Goal: Task Accomplishment & Management: Complete application form

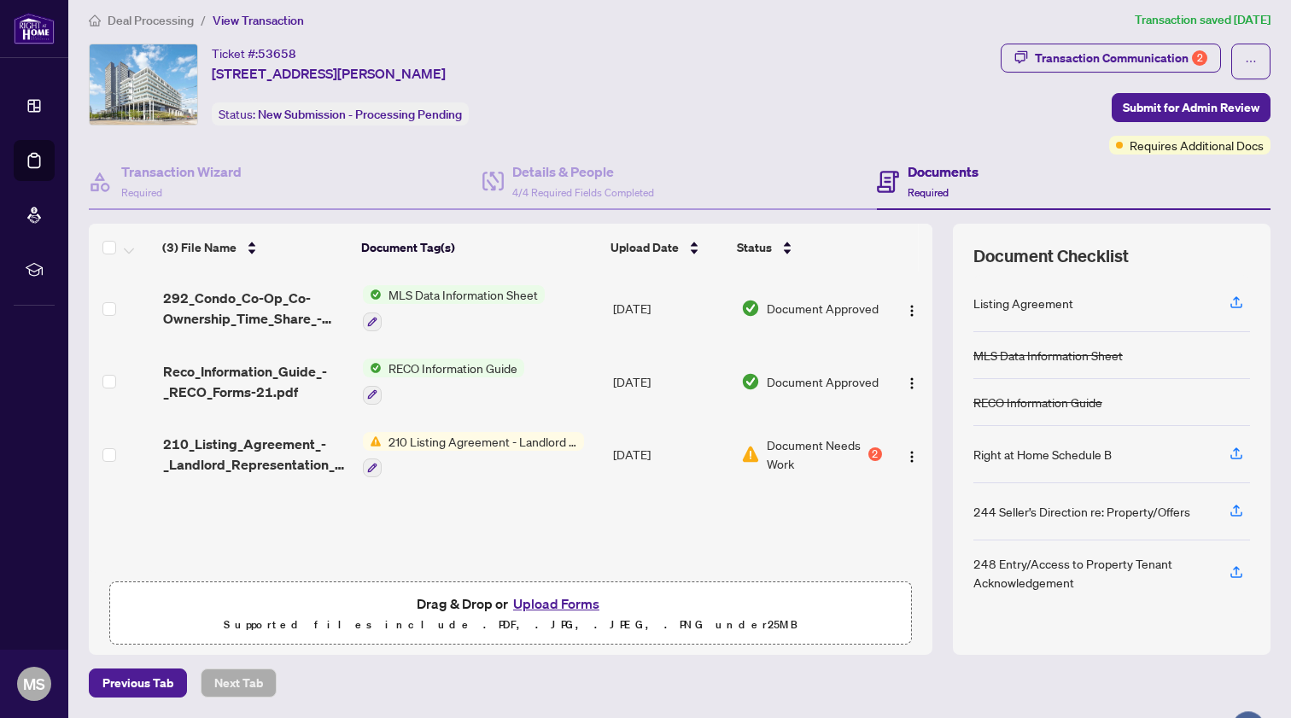
scroll to position [9, 0]
click at [558, 604] on button "Upload Forms" at bounding box center [556, 604] width 96 height 22
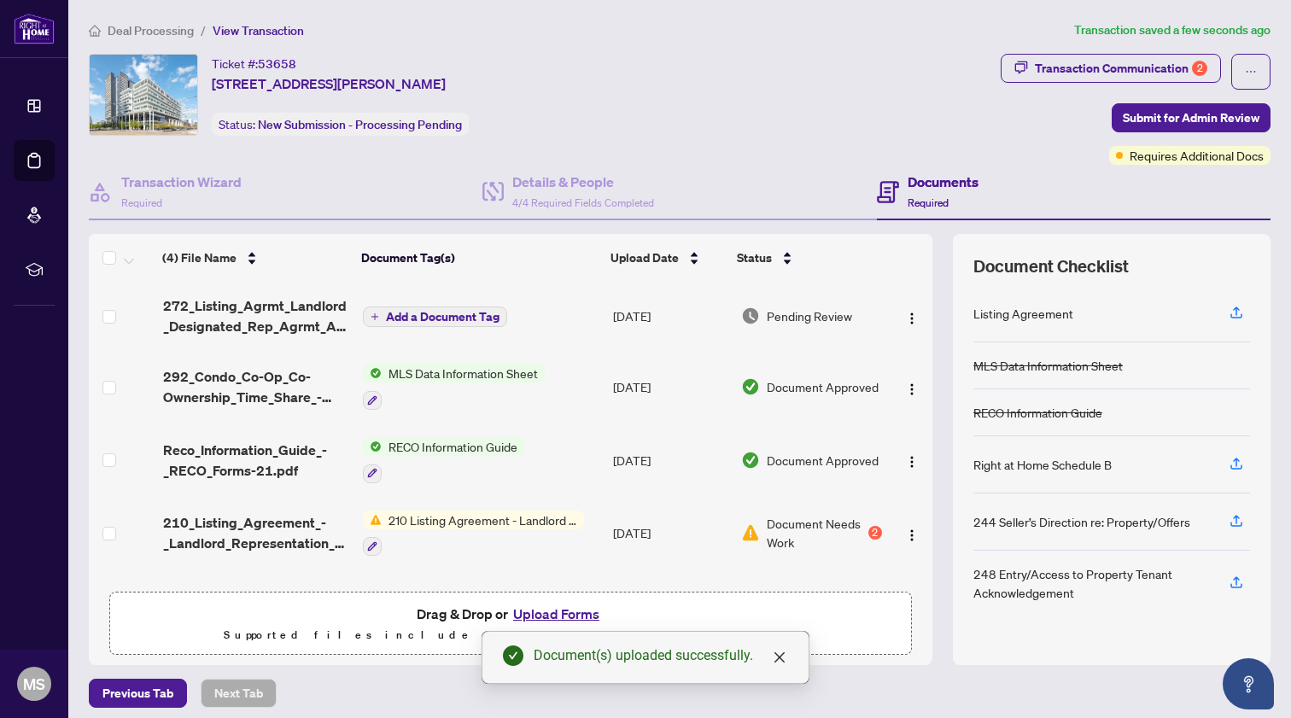
scroll to position [0, 0]
click at [1100, 74] on div "Transaction Communication 2" at bounding box center [1121, 68] width 172 height 27
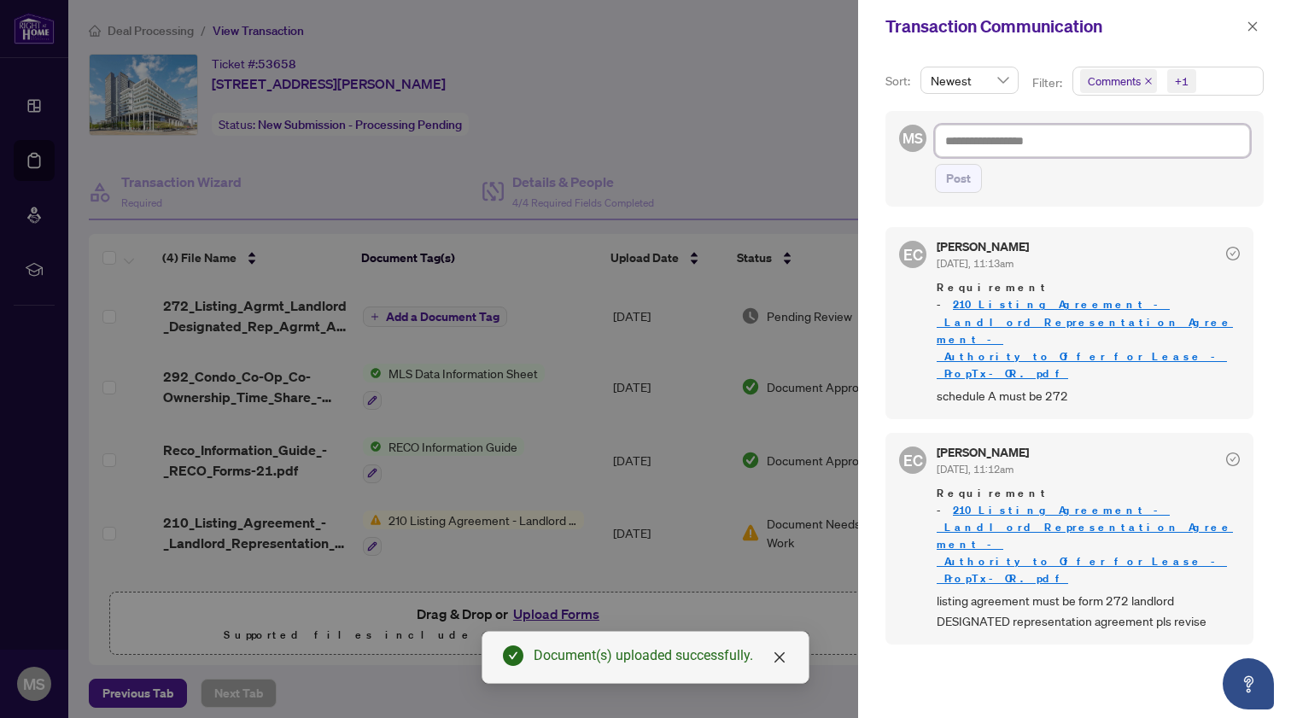
click at [1003, 144] on textarea at bounding box center [1092, 141] width 315 height 32
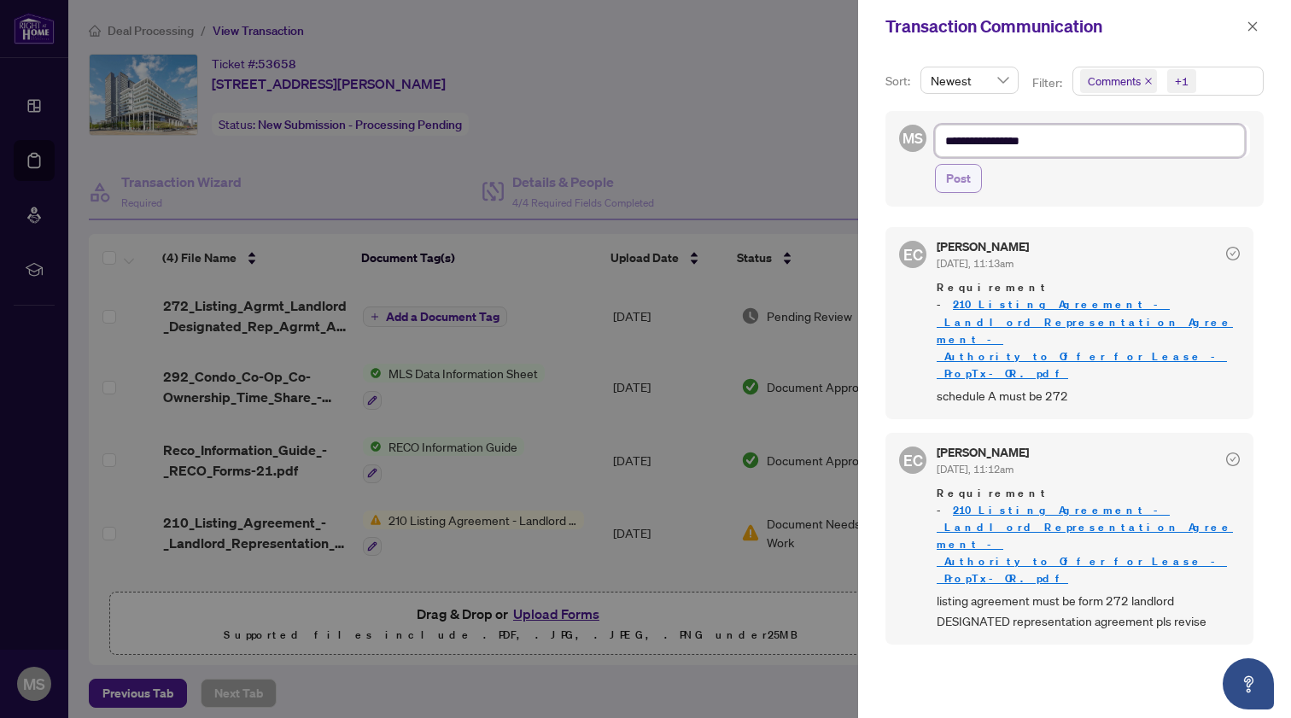
type textarea "**********"
click at [964, 182] on span "Post" at bounding box center [958, 178] width 25 height 27
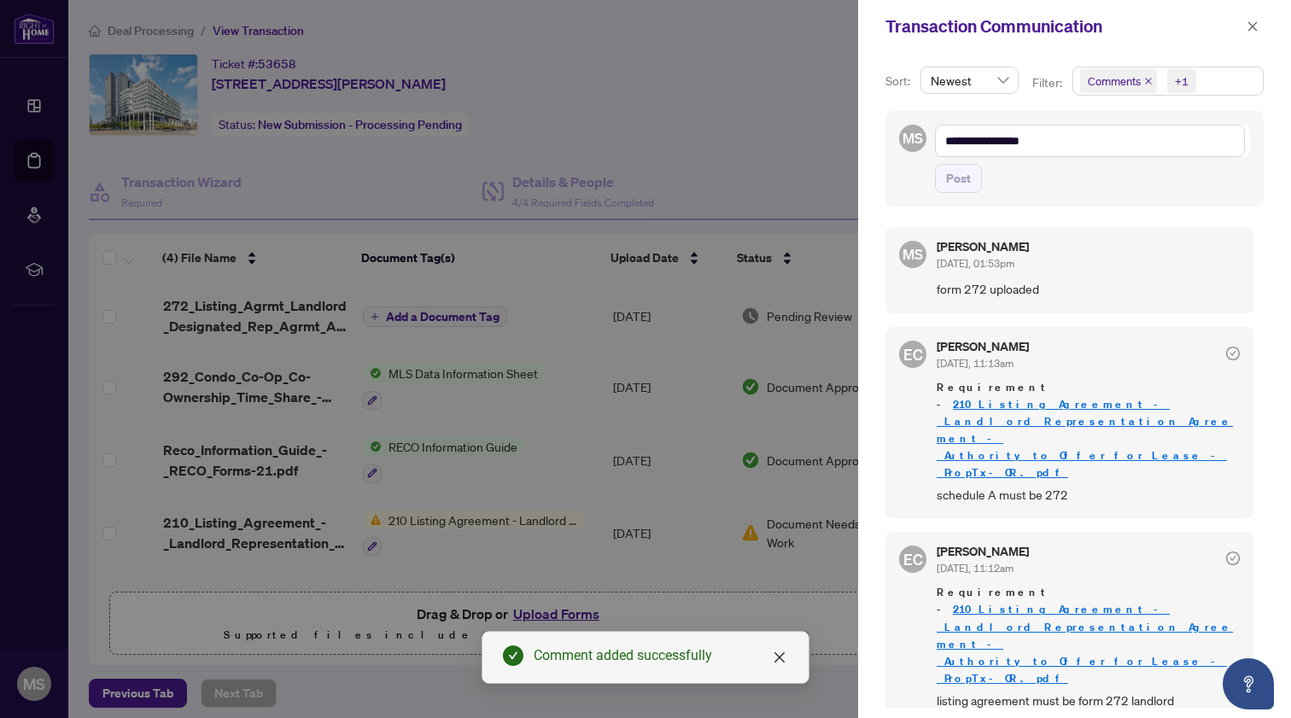
click at [814, 163] on div at bounding box center [645, 359] width 1291 height 718
click at [1260, 29] on button "button" at bounding box center [1252, 26] width 22 height 20
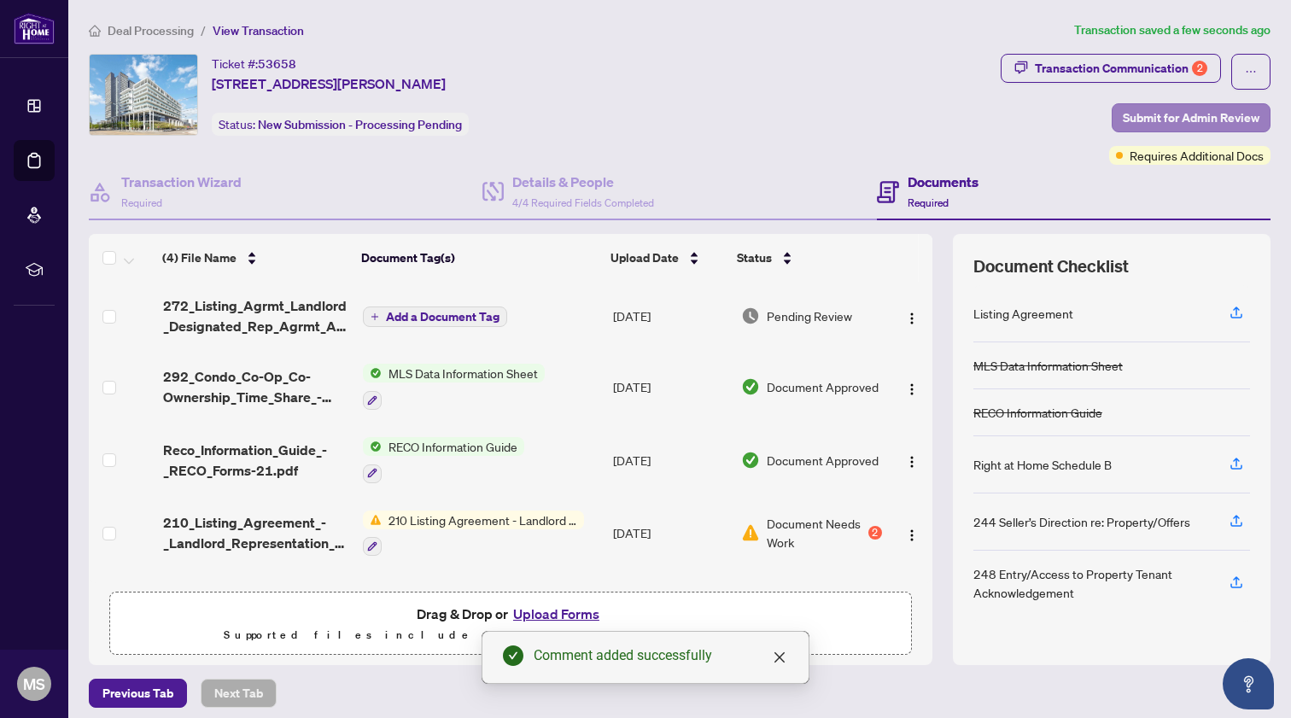
click at [1194, 117] on span "Submit for Admin Review" at bounding box center [1191, 117] width 137 height 27
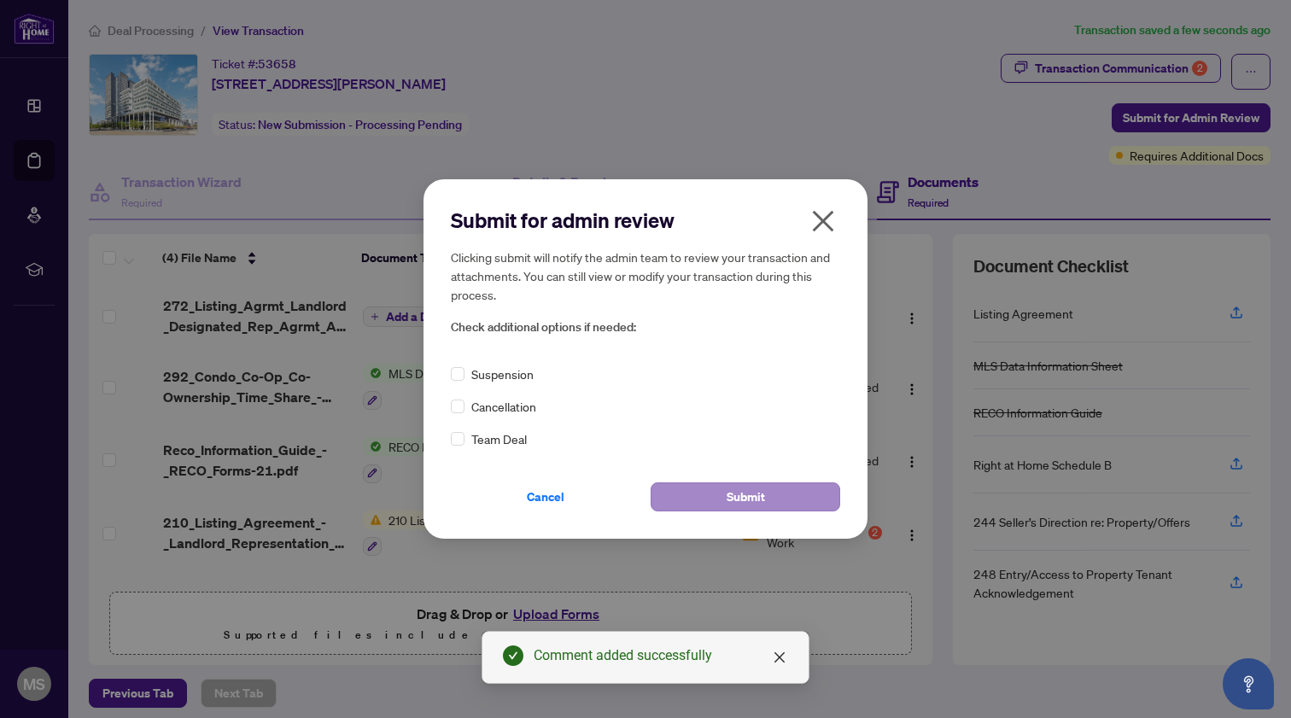
click at [750, 497] on span "Submit" at bounding box center [745, 496] width 38 height 27
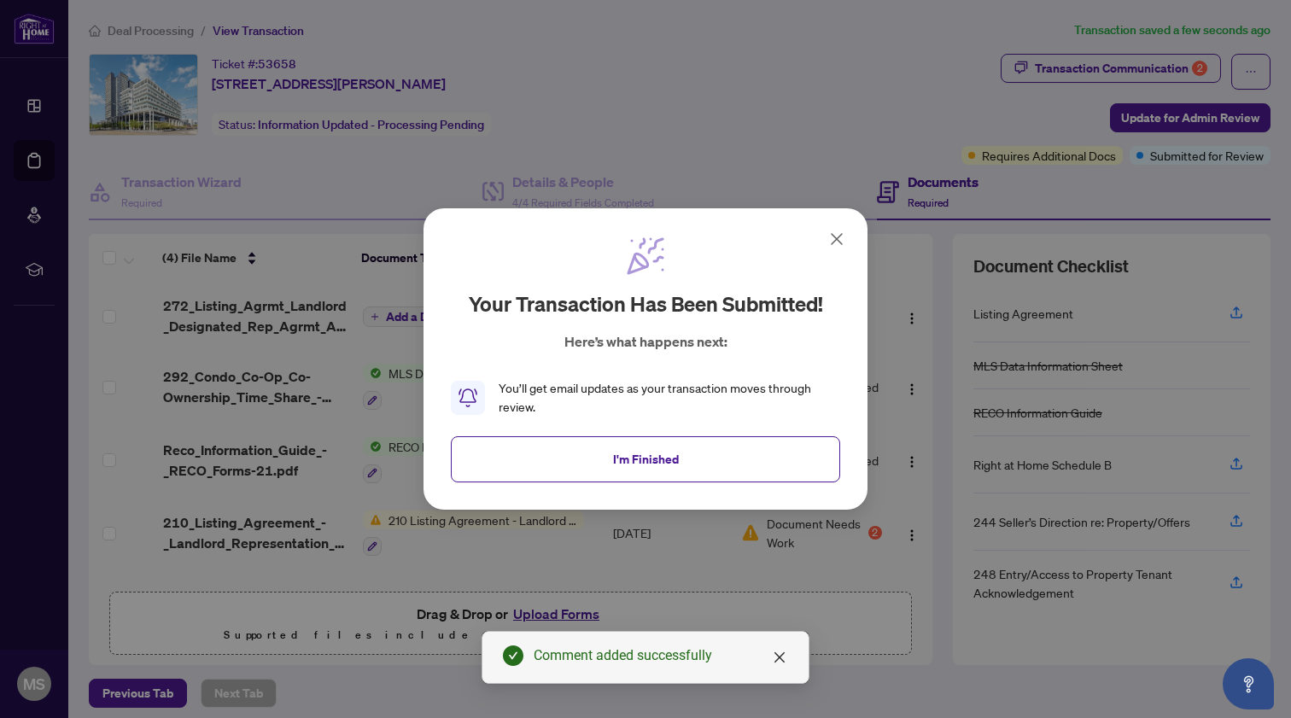
click at [691, 454] on button "I'm Finished" at bounding box center [645, 459] width 389 height 46
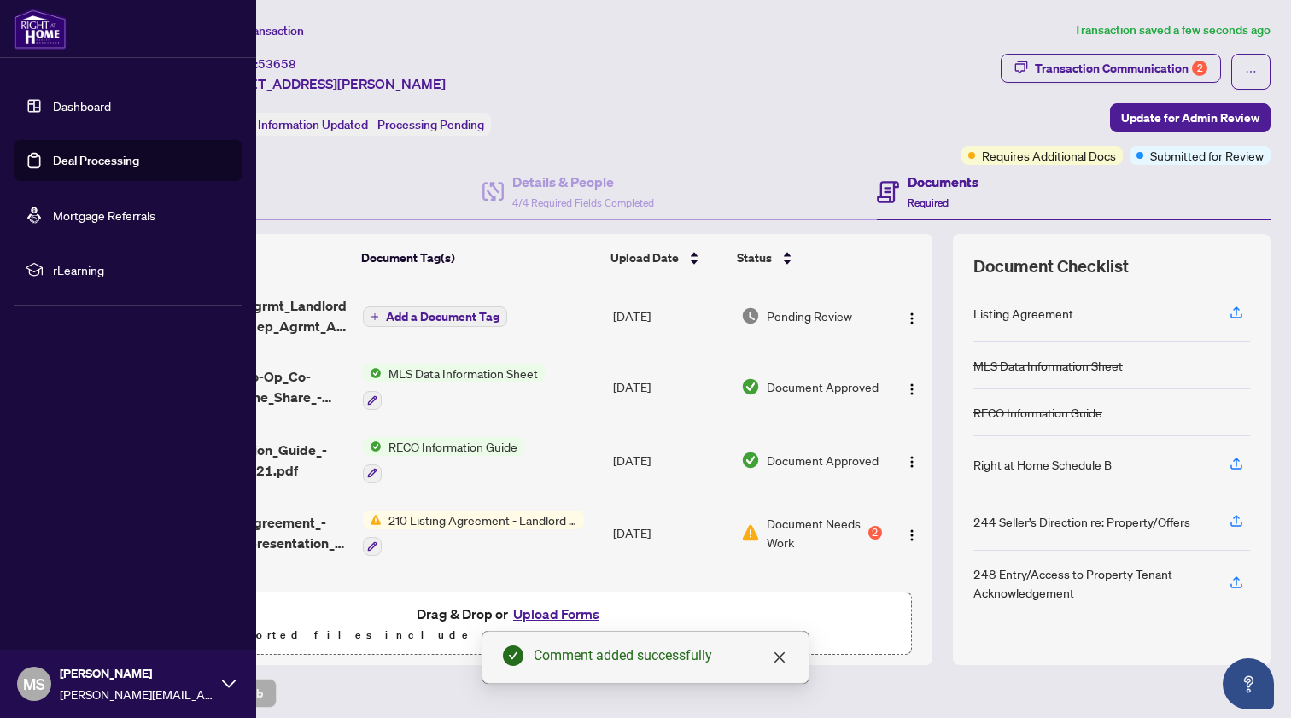
click at [53, 109] on link "Dashboard" at bounding box center [82, 105] width 58 height 15
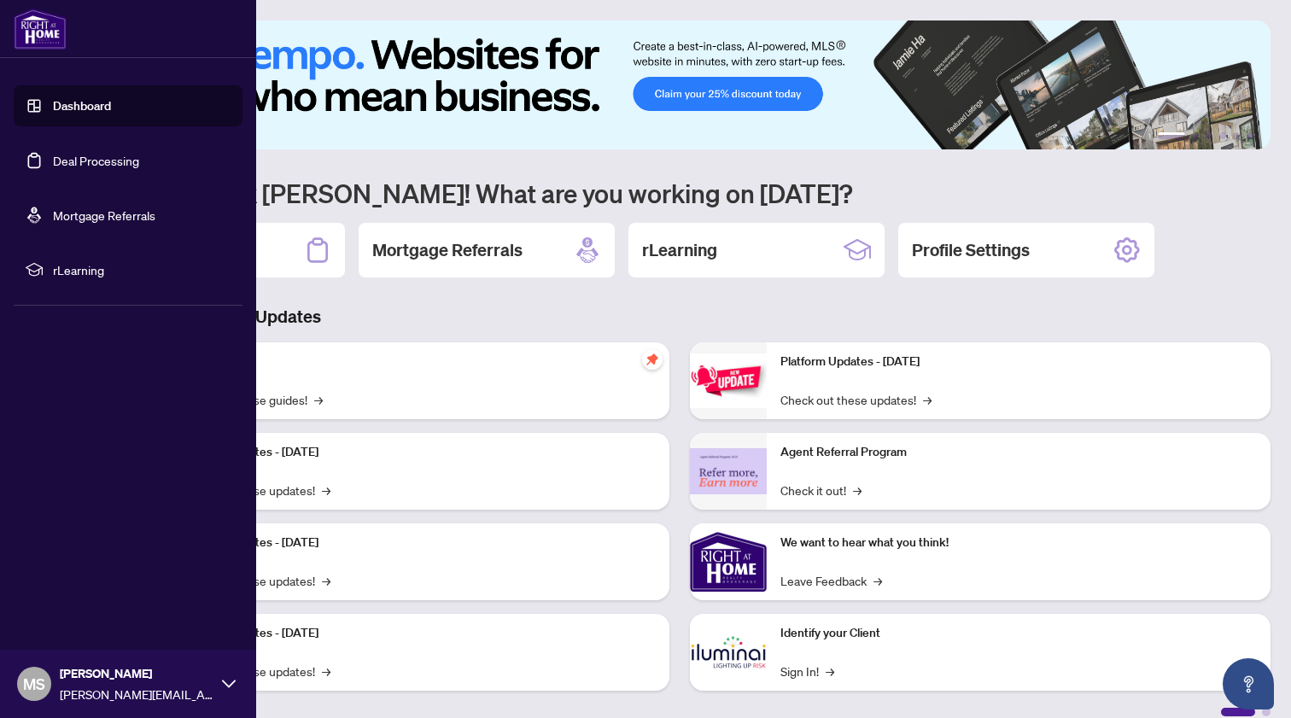
click at [53, 161] on link "Deal Processing" at bounding box center [96, 160] width 86 height 15
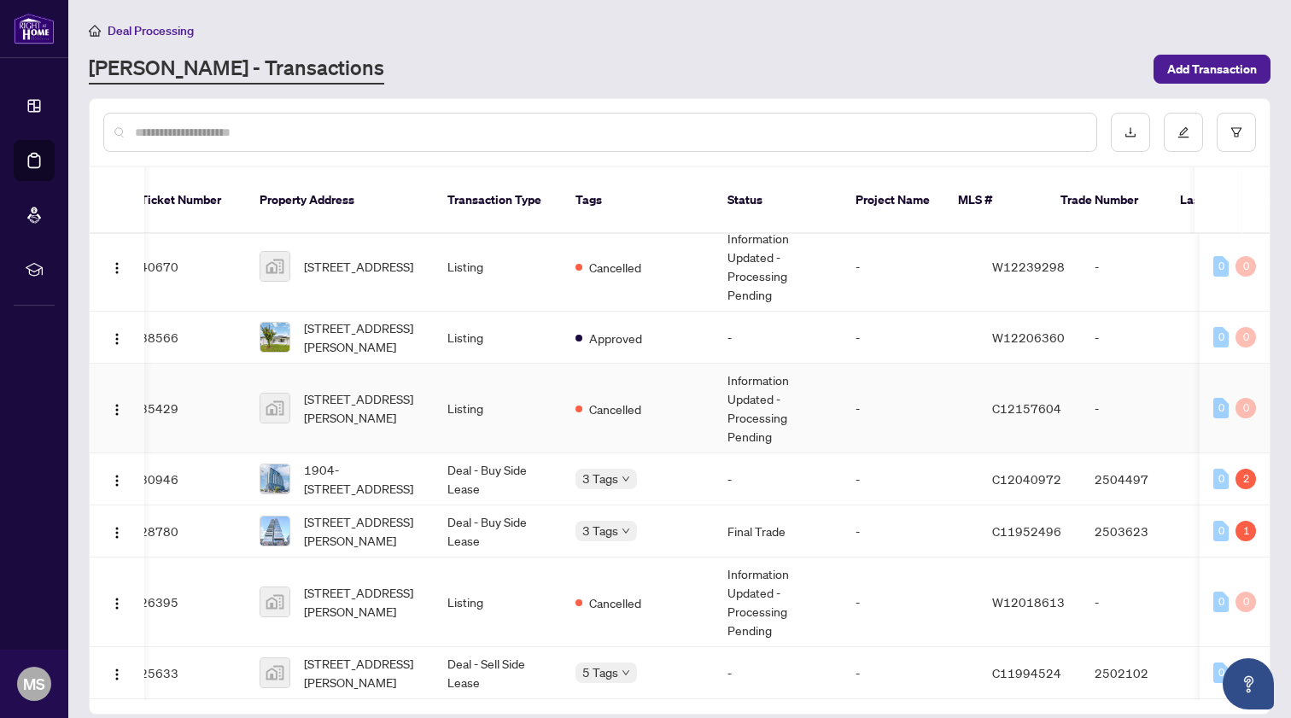
scroll to position [0, 12]
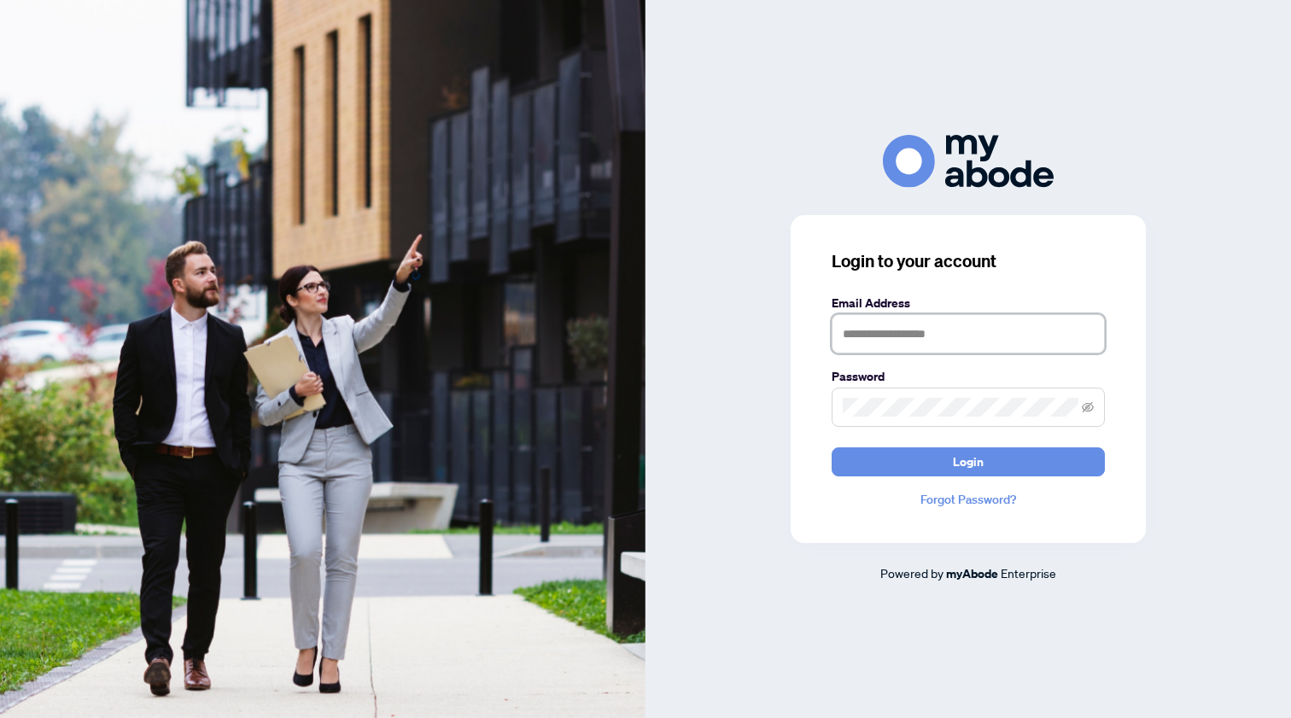
type input "**********"
click at [968, 461] on button "Login" at bounding box center [967, 461] width 273 height 29
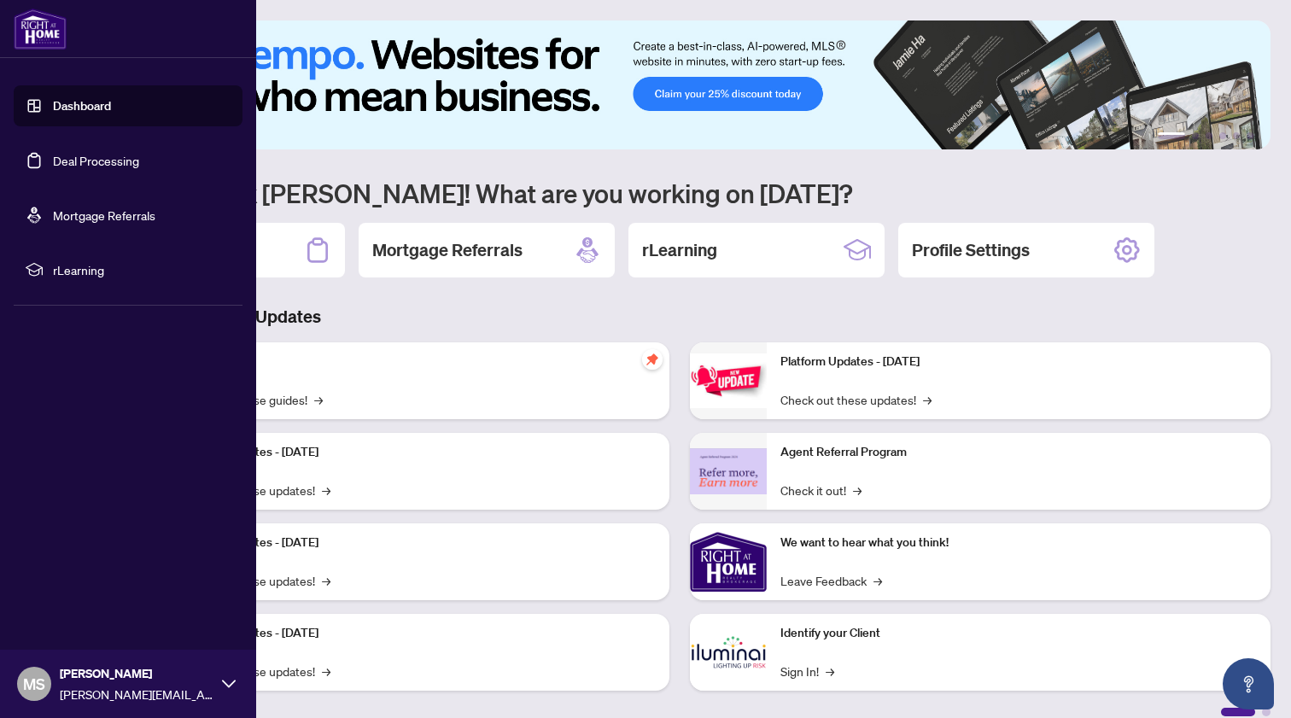
click at [53, 156] on link "Deal Processing" at bounding box center [96, 160] width 86 height 15
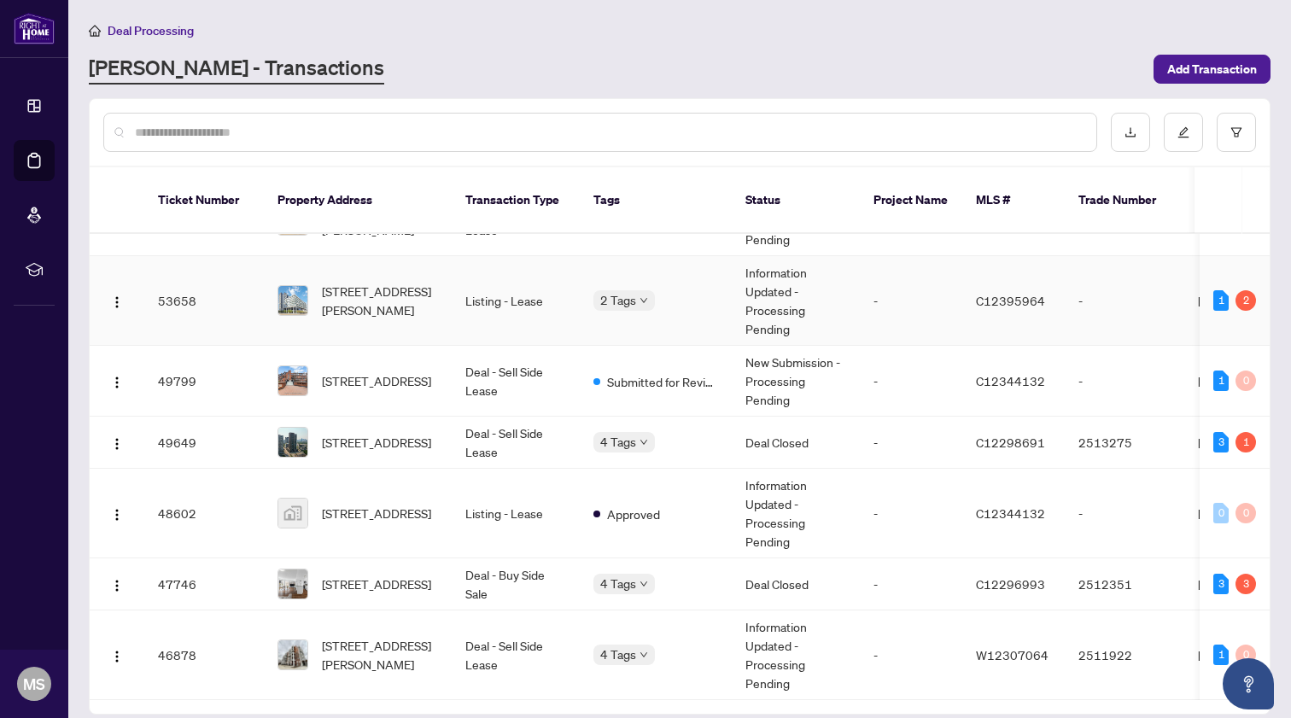
scroll to position [53, 0]
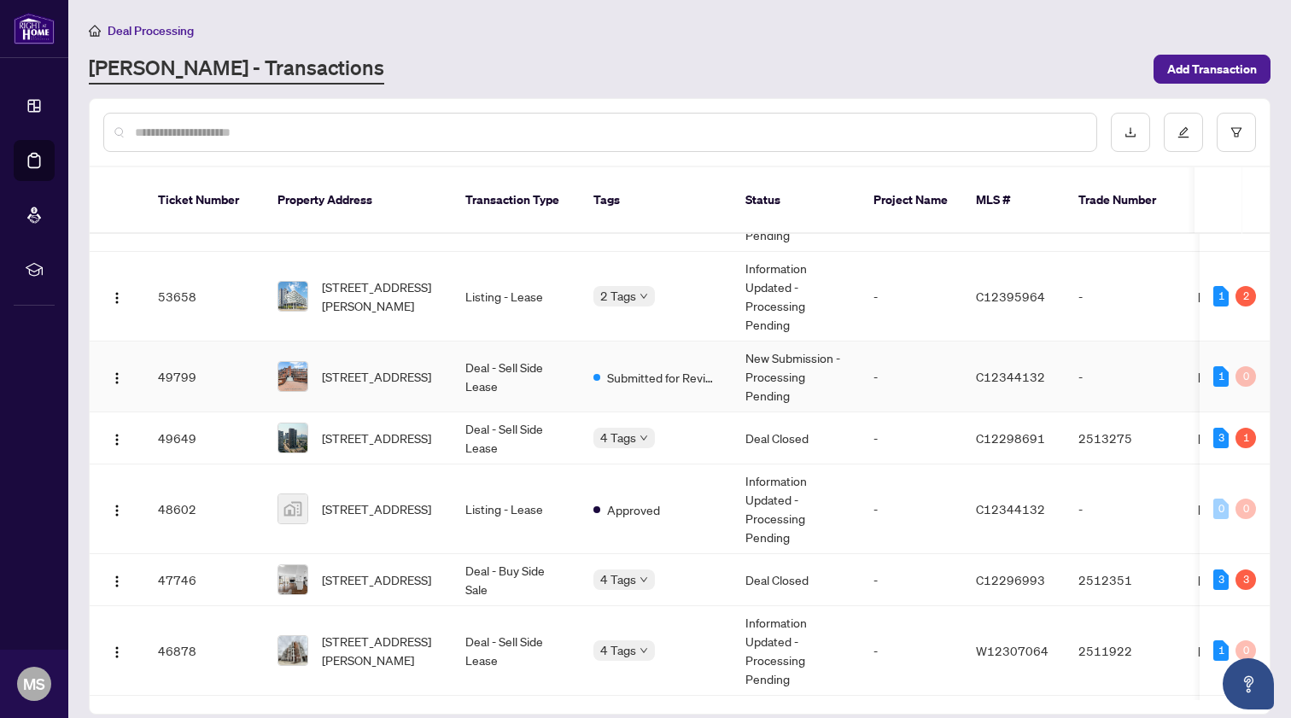
click at [552, 363] on td "Deal - Sell Side Lease" at bounding box center [516, 376] width 128 height 71
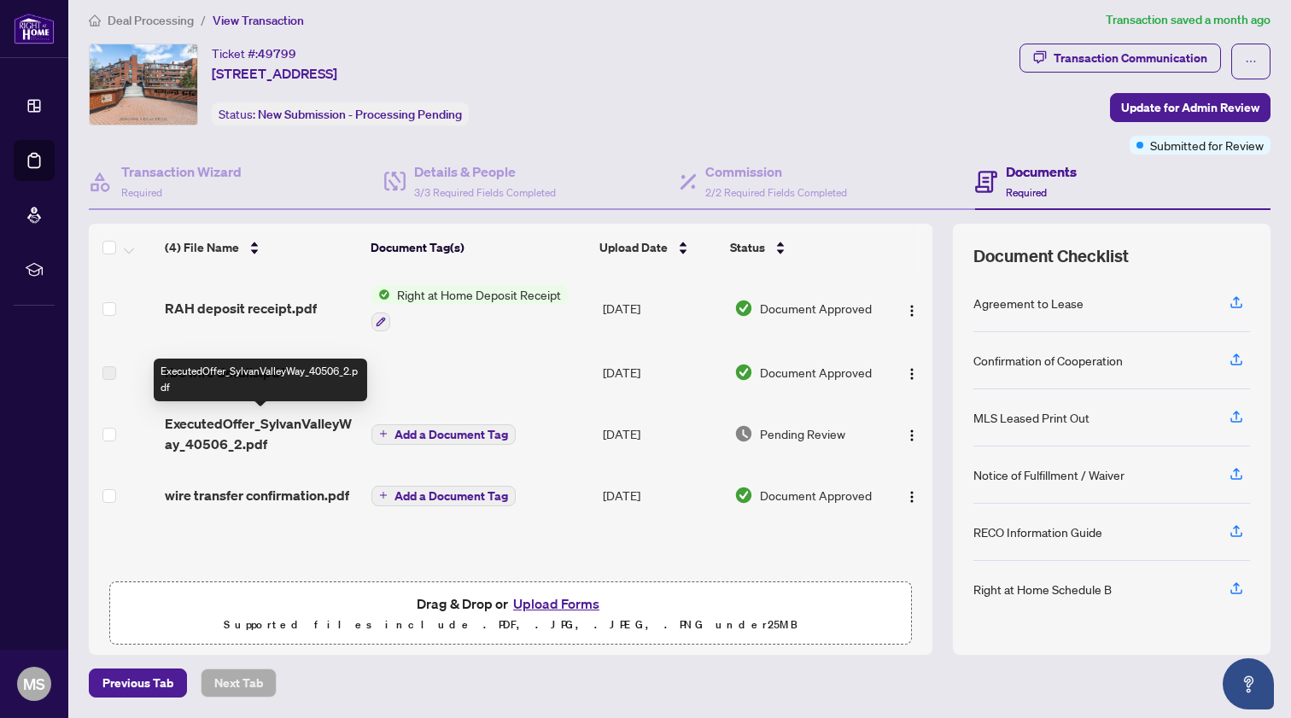
scroll to position [9, 0]
click at [245, 427] on span "ExecutedOffer_SylvanValleyWay_40506_2.pdf" at bounding box center [261, 434] width 193 height 41
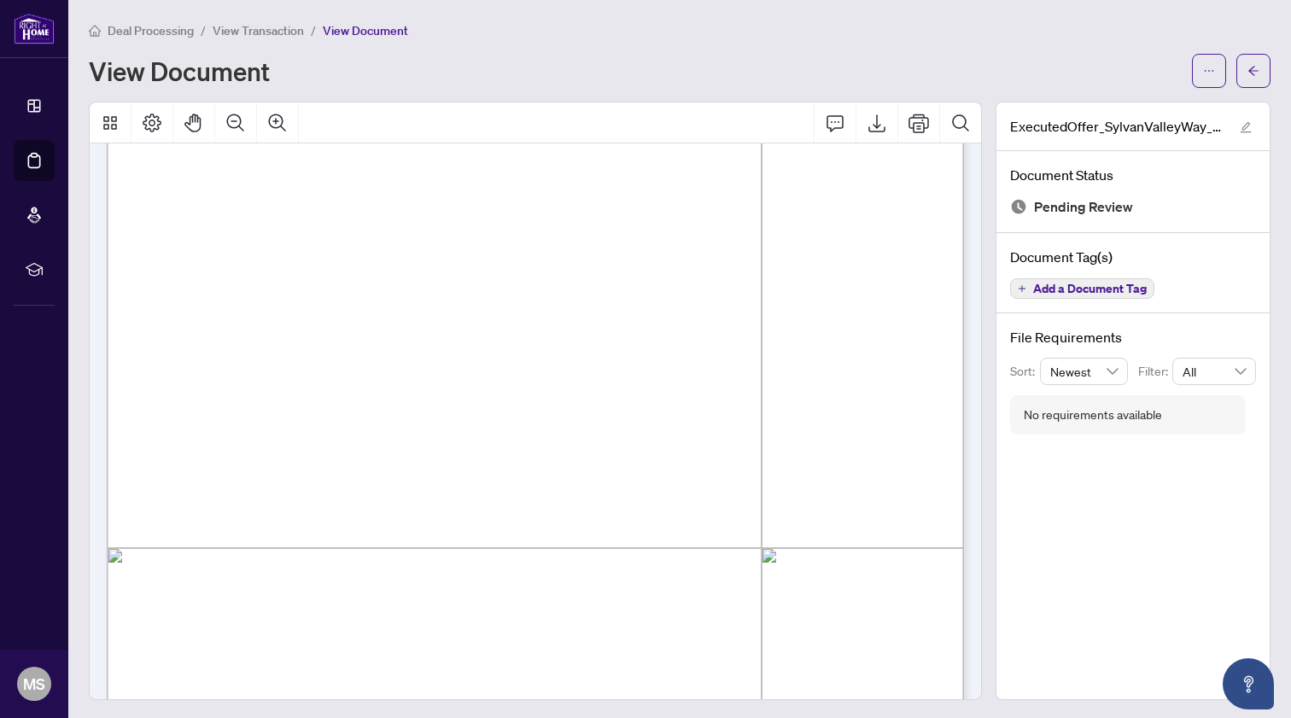
scroll to position [3640, 0]
